Goal: Task Accomplishment & Management: Use online tool/utility

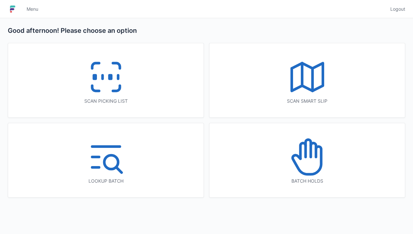
click at [119, 96] on icon at bounding box center [106, 77] width 42 height 42
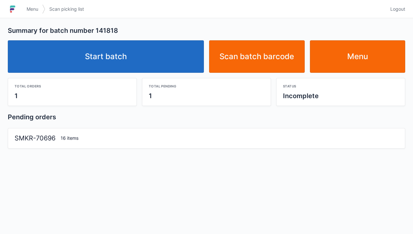
click at [153, 56] on link "Start batch" at bounding box center [106, 56] width 196 height 32
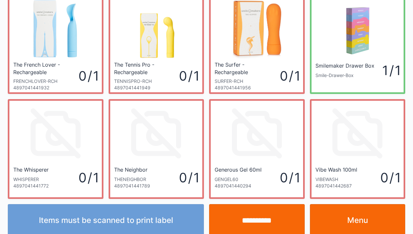
scroll to position [239, 0]
click at [346, 220] on link "Menu" at bounding box center [358, 220] width 96 height 32
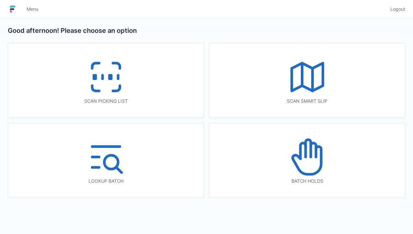
click at [119, 97] on icon at bounding box center [106, 77] width 42 height 42
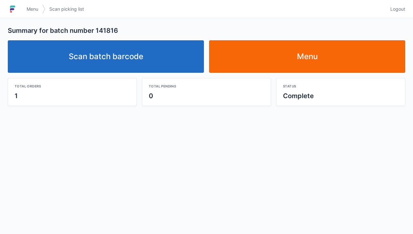
click at [154, 66] on link "Scan batch barcode" at bounding box center [106, 56] width 196 height 32
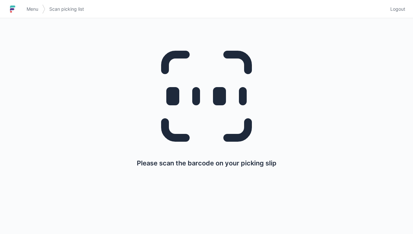
click at [34, 9] on span "Menu" at bounding box center [33, 9] width 12 height 6
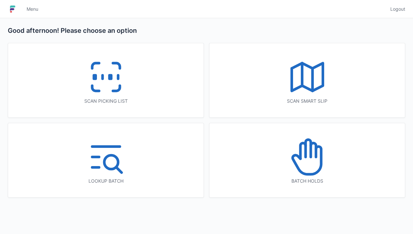
click at [134, 92] on div "Scan picking list" at bounding box center [106, 80] width 196 height 74
click at [34, 4] on link "Menu" at bounding box center [32, 9] width 19 height 12
click at [326, 190] on div "Batch holds" at bounding box center [308, 160] width 196 height 74
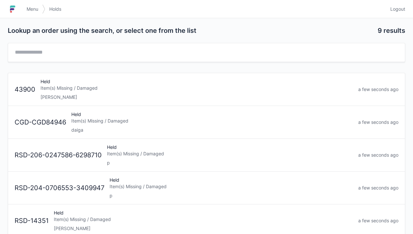
click at [240, 88] on div "Item(s) Missing / Damaged" at bounding box center [197, 88] width 313 height 6
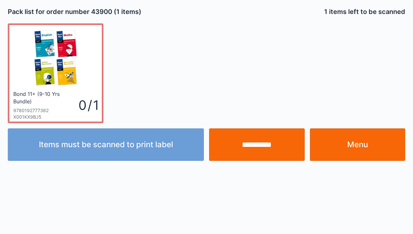
click at [343, 146] on link "Menu" at bounding box center [358, 144] width 96 height 32
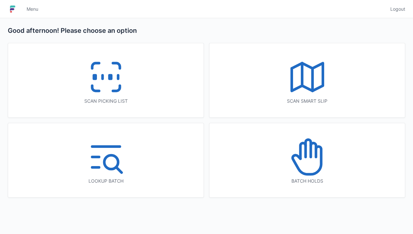
click at [125, 96] on icon at bounding box center [106, 77] width 42 height 42
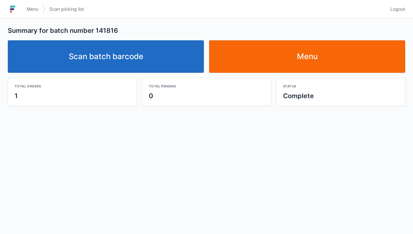
click at [137, 64] on link "Scan batch barcode" at bounding box center [106, 56] width 196 height 32
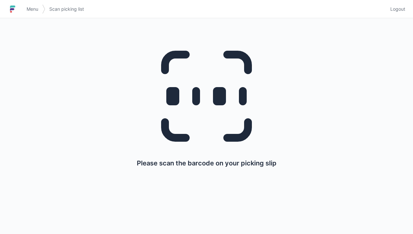
click at [36, 5] on link "Menu" at bounding box center [32, 9] width 19 height 12
